Goal: Task Accomplishment & Management: Use online tool/utility

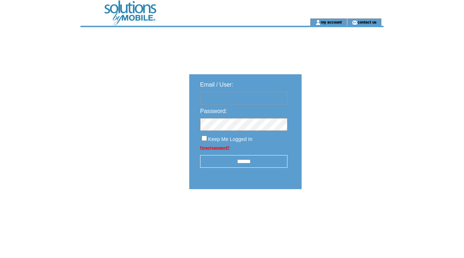
type input "**********"
click at [250, 163] on input "******" at bounding box center [243, 161] width 87 height 13
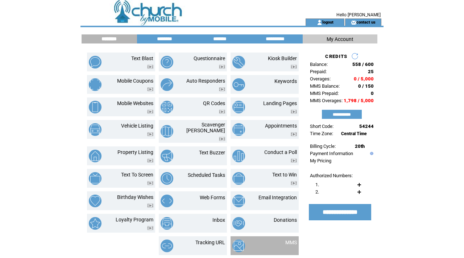
click at [250, 242] on td at bounding box center [250, 245] width 36 height 13
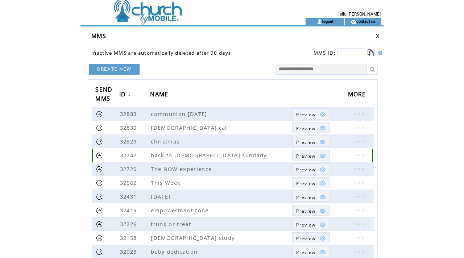
scroll to position [10, 0]
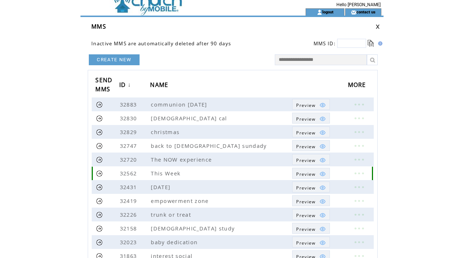
click at [360, 172] on link at bounding box center [359, 172] width 22 height 9
click at [319, 173] on link "EDIT" at bounding box center [320, 172] width 12 height 7
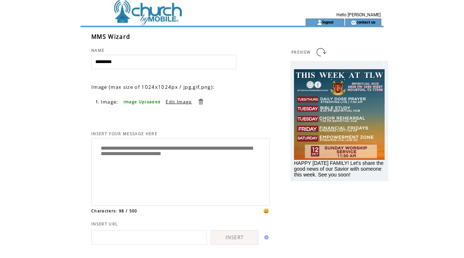
click at [198, 101] on link at bounding box center [200, 101] width 7 height 7
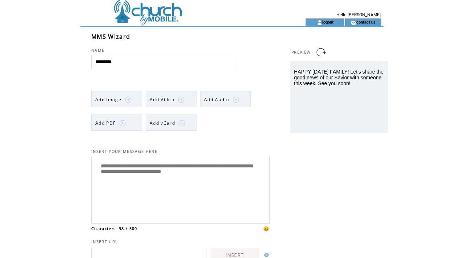
click at [128, 98] on img at bounding box center [128, 99] width 7 height 7
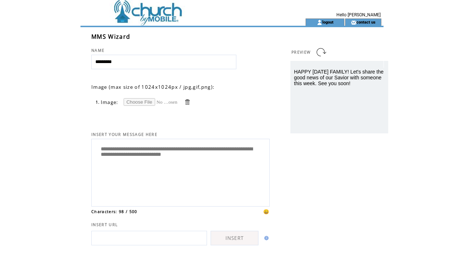
click at [132, 102] on input "file" at bounding box center [150, 102] width 54 height 8
type input "**********"
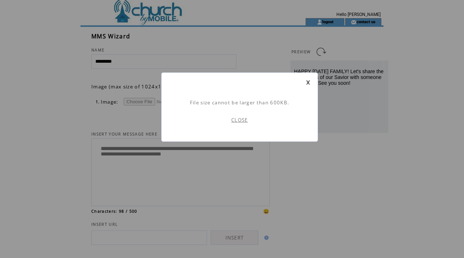
click at [240, 121] on link "CLOSE" at bounding box center [239, 120] width 17 height 7
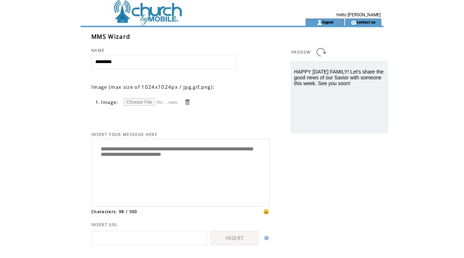
click at [148, 101] on input "file" at bounding box center [150, 102] width 54 height 8
type input "**********"
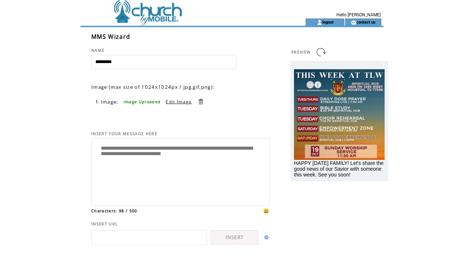
click at [178, 158] on textarea "**********" at bounding box center [180, 171] width 170 height 62
drag, startPoint x: 204, startPoint y: 159, endPoint x: 175, endPoint y: 151, distance: 30.4
click at [175, 151] on textarea "**********" at bounding box center [180, 171] width 170 height 62
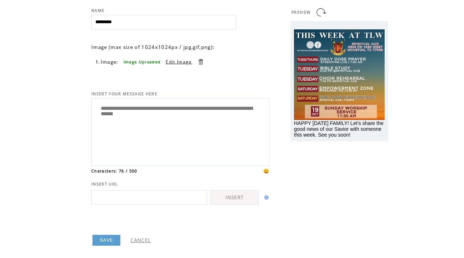
scroll to position [51, 0]
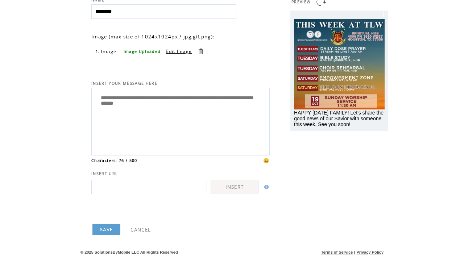
type textarea "**********"
click at [98, 230] on link "SAVE" at bounding box center [106, 229] width 28 height 11
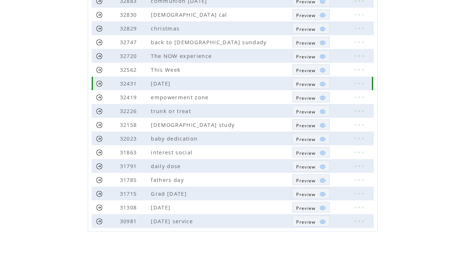
scroll to position [127, 0]
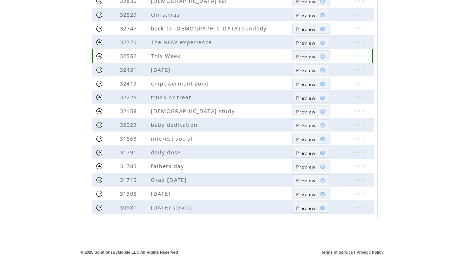
click at [98, 57] on link at bounding box center [99, 56] width 7 height 7
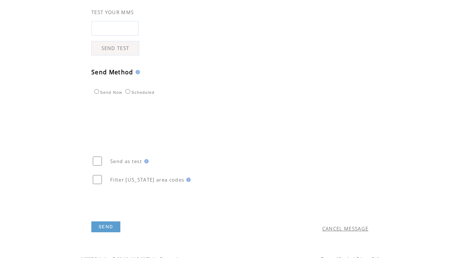
scroll to position [204, 0]
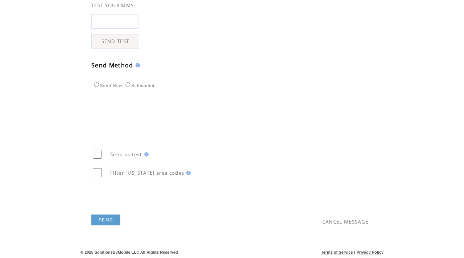
click at [108, 215] on link "SEND" at bounding box center [105, 219] width 29 height 11
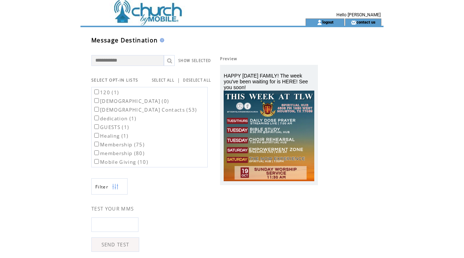
scroll to position [0, 0]
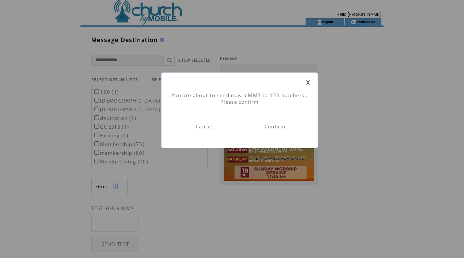
click at [277, 125] on link "Confirm" at bounding box center [274, 126] width 21 height 7
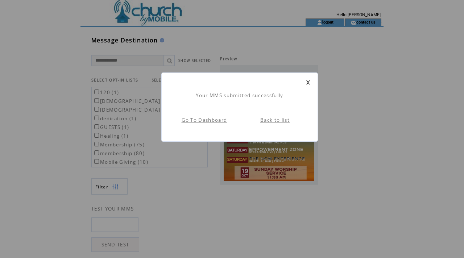
scroll to position [0, 0]
click at [309, 82] on link at bounding box center [308, 82] width 4 height 5
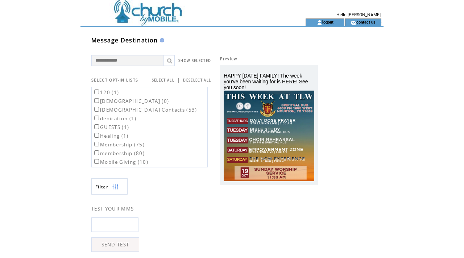
click at [167, 13] on td at bounding box center [179, 9] width 199 height 18
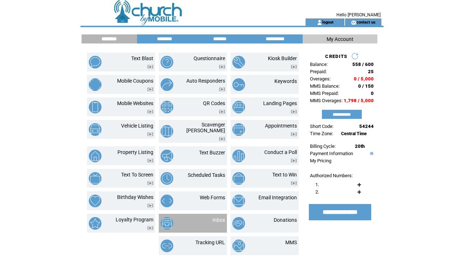
click at [202, 214] on td "Inbox" at bounding box center [193, 223] width 68 height 19
click at [205, 217] on td "Inbox" at bounding box center [210, 223] width 30 height 13
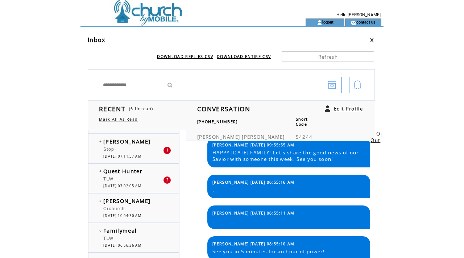
scroll to position [117, 0]
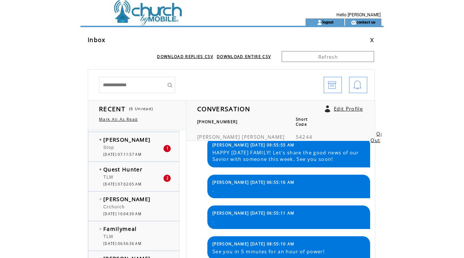
click at [143, 180] on div "TLW" at bounding box center [133, 178] width 60 height 7
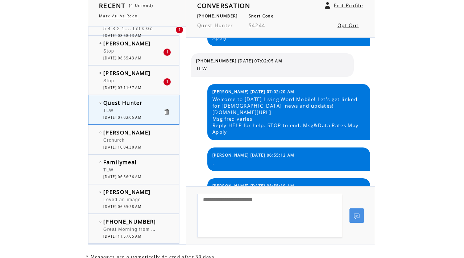
scroll to position [79, 0]
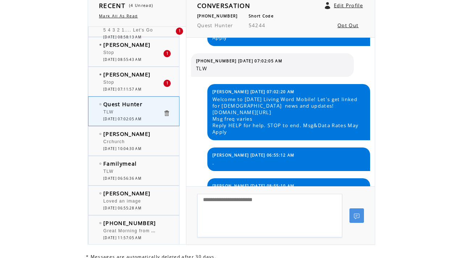
click at [141, 89] on span "[DATE] 07:11:57 AM" at bounding box center [122, 89] width 38 height 5
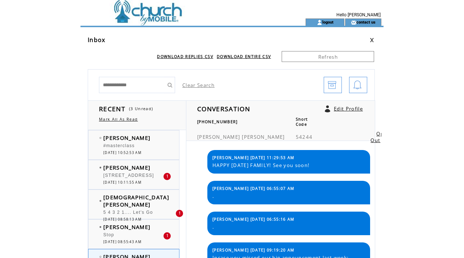
scroll to position [567, 0]
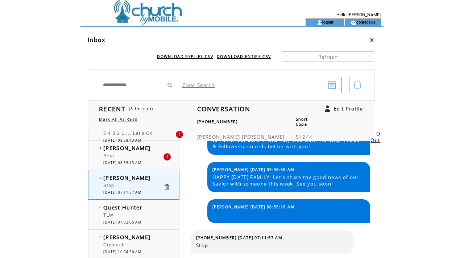
click at [370, 130] on link "Opt Out" at bounding box center [378, 136] width 16 height 13
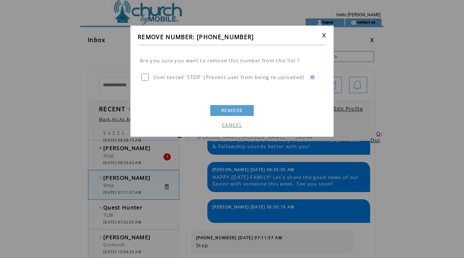
click at [223, 109] on link "REMOVE" at bounding box center [231, 110] width 43 height 11
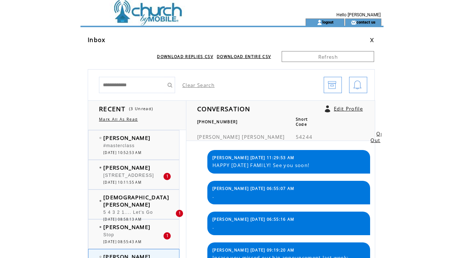
scroll to position [567, 0]
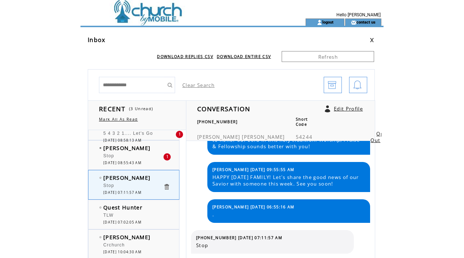
click at [121, 160] on span "[DATE] 08:55:43 AM" at bounding box center [122, 162] width 38 height 5
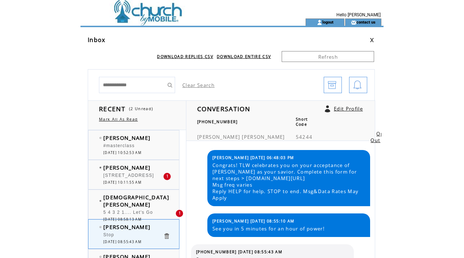
scroll to position [18, 0]
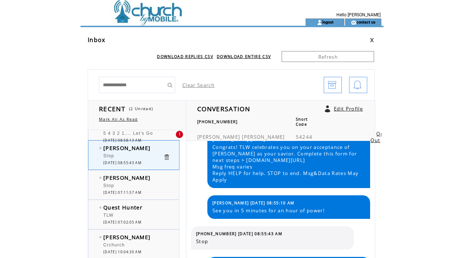
click at [370, 130] on link "Opt Out" at bounding box center [378, 136] width 16 height 13
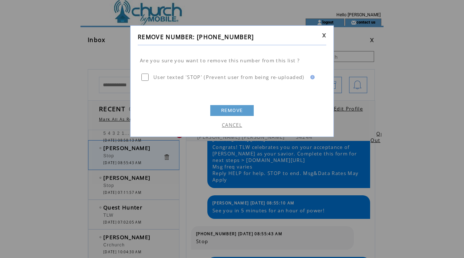
click at [228, 109] on link "REMOVE" at bounding box center [231, 110] width 43 height 11
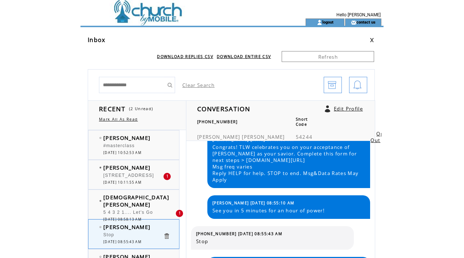
click at [130, 208] on div at bounding box center [139, 209] width 72 height 2
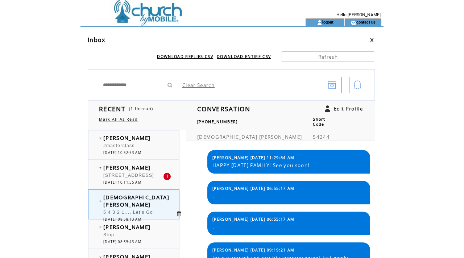
scroll to position [592, 0]
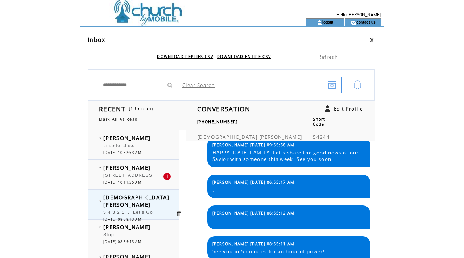
click at [136, 178] on div "[STREET_ADDRESS]" at bounding box center [133, 176] width 60 height 7
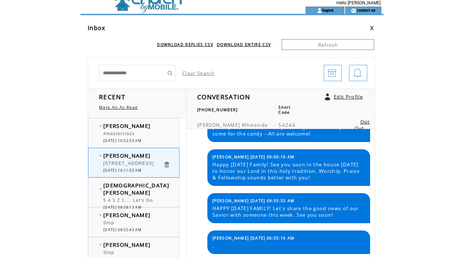
scroll to position [3, 0]
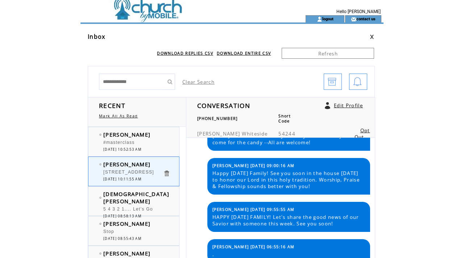
click at [152, 142] on div "#masterclass" at bounding box center [133, 143] width 60 height 7
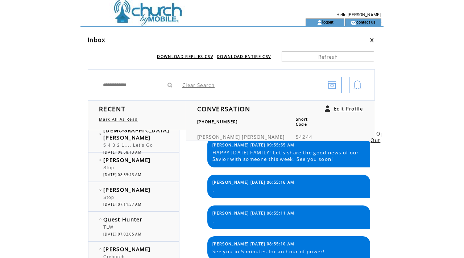
scroll to position [69, 0]
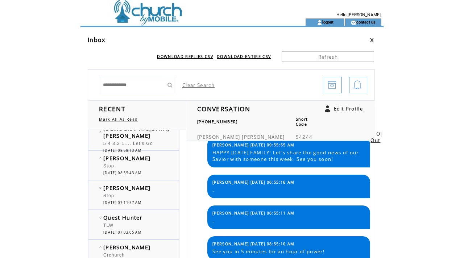
click at [146, 166] on div "Stop" at bounding box center [133, 166] width 60 height 7
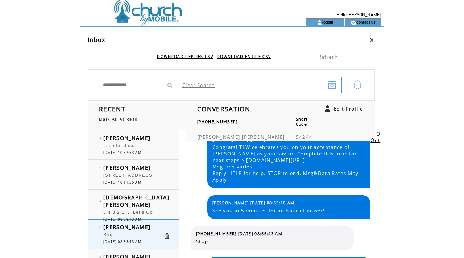
click at [164, 20] on td at bounding box center [179, 21] width 199 height 7
